Goal: Find specific page/section

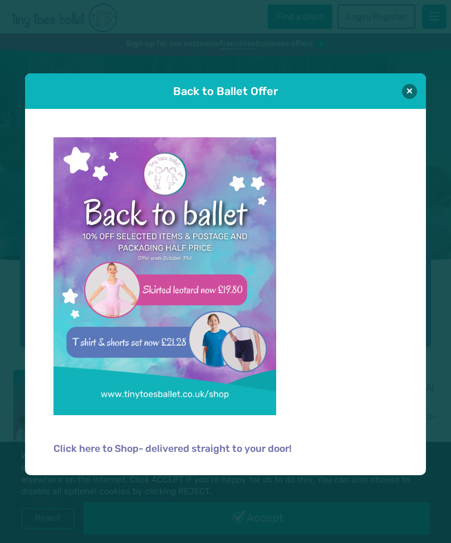
click at [419, 86] on div "Back to Ballet Offer" at bounding box center [225, 91] width 400 height 36
click at [413, 92] on button at bounding box center [409, 91] width 15 height 15
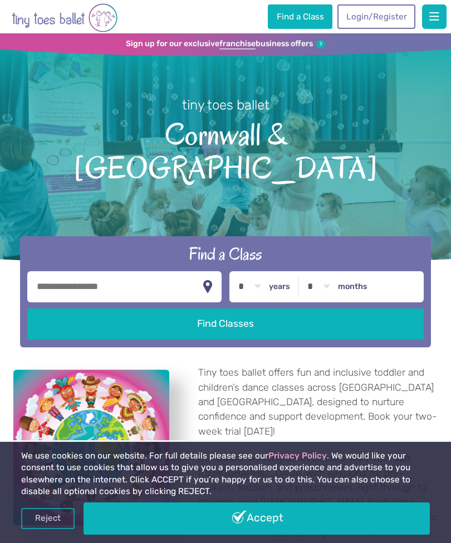
click at [204, 523] on link "Accept" at bounding box center [255, 519] width 345 height 32
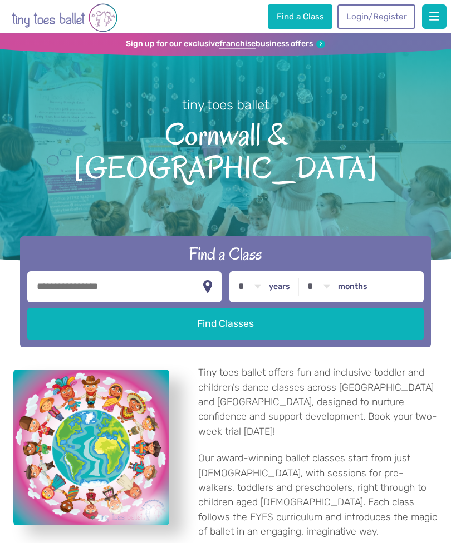
click at [166, 271] on input "text" at bounding box center [124, 286] width 194 height 31
type input "********"
click at [284, 309] on button "Find Classes" at bounding box center [225, 324] width 396 height 31
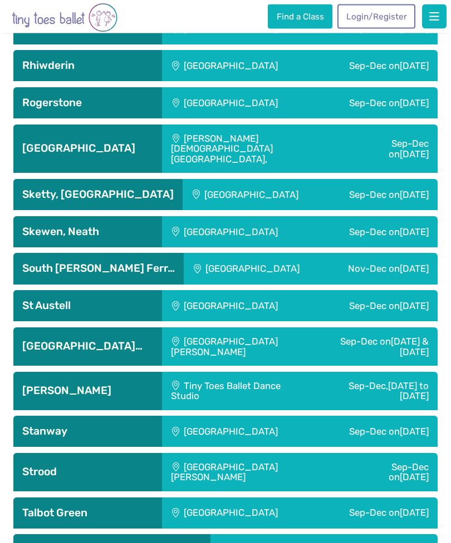
scroll to position [3036, 0]
